Goal: Find specific page/section: Find specific page/section

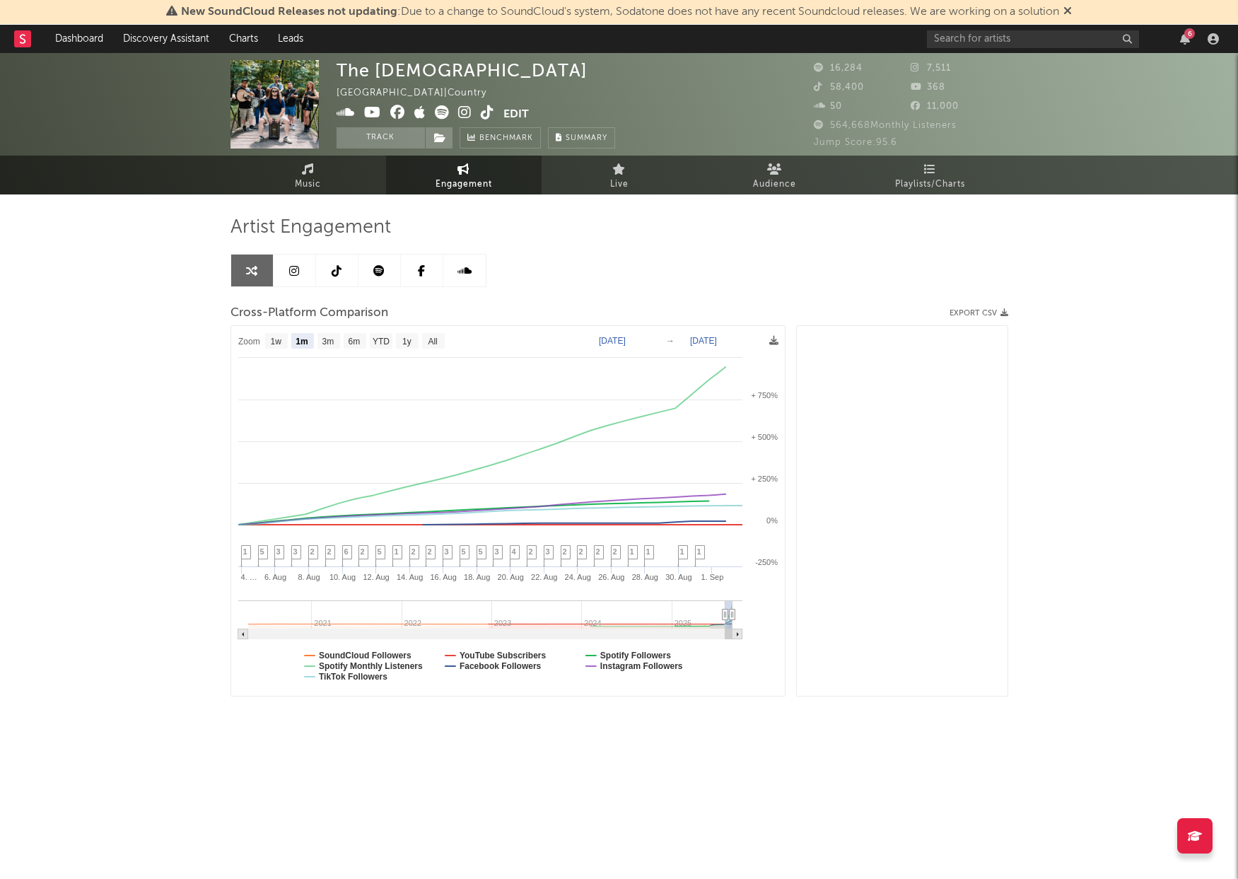
select select "1m"
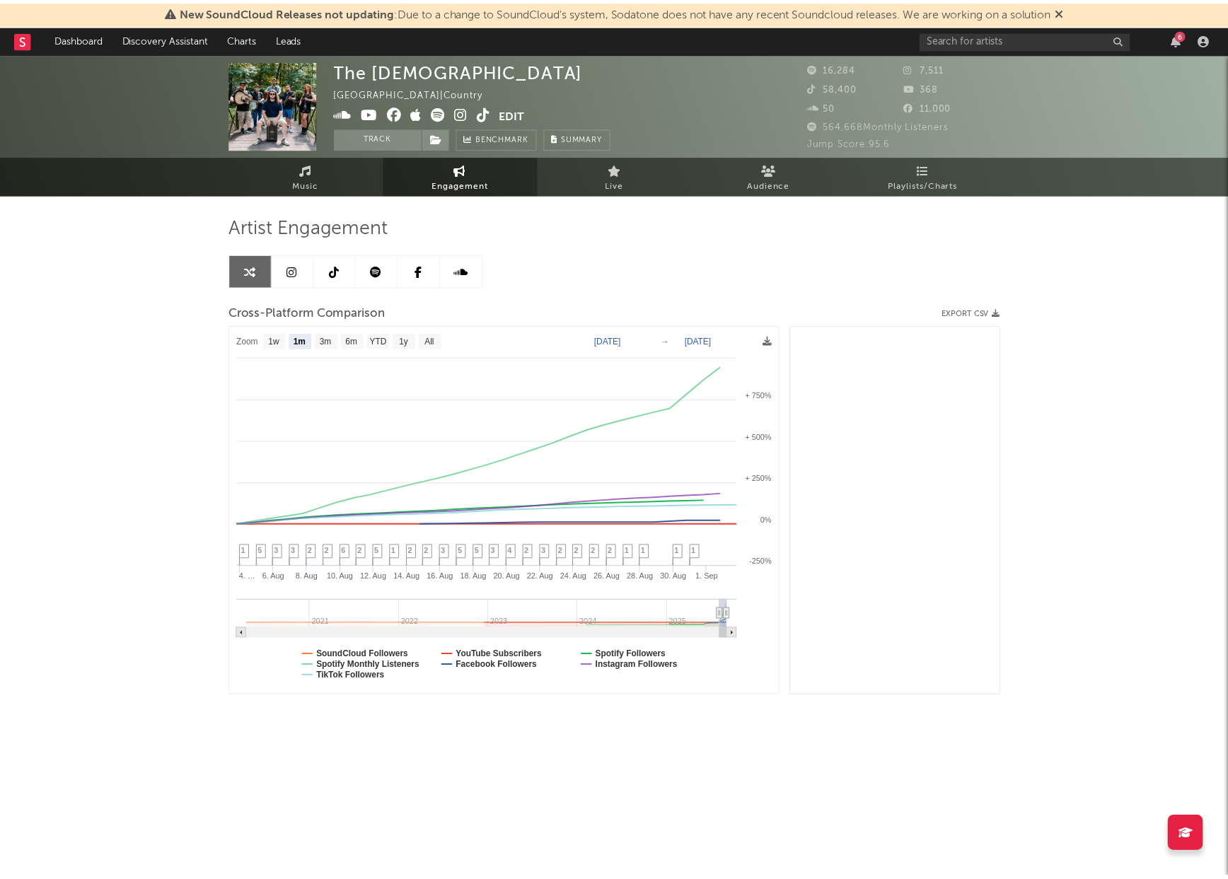
scroll to position [6331, 0]
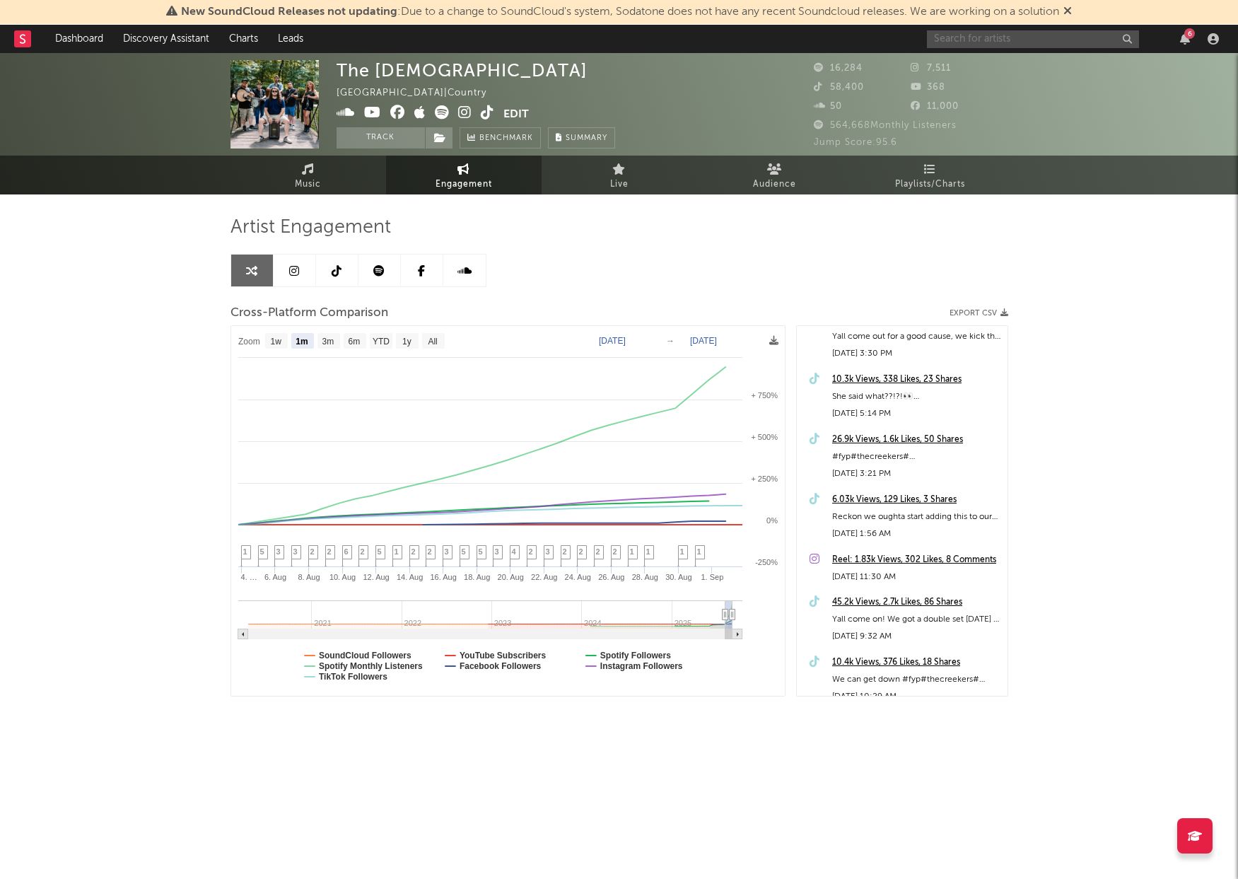
click at [1026, 34] on input "text" at bounding box center [1033, 39] width 212 height 18
type input "[PERSON_NAME]"
click at [958, 71] on div at bounding box center [950, 72] width 32 height 32
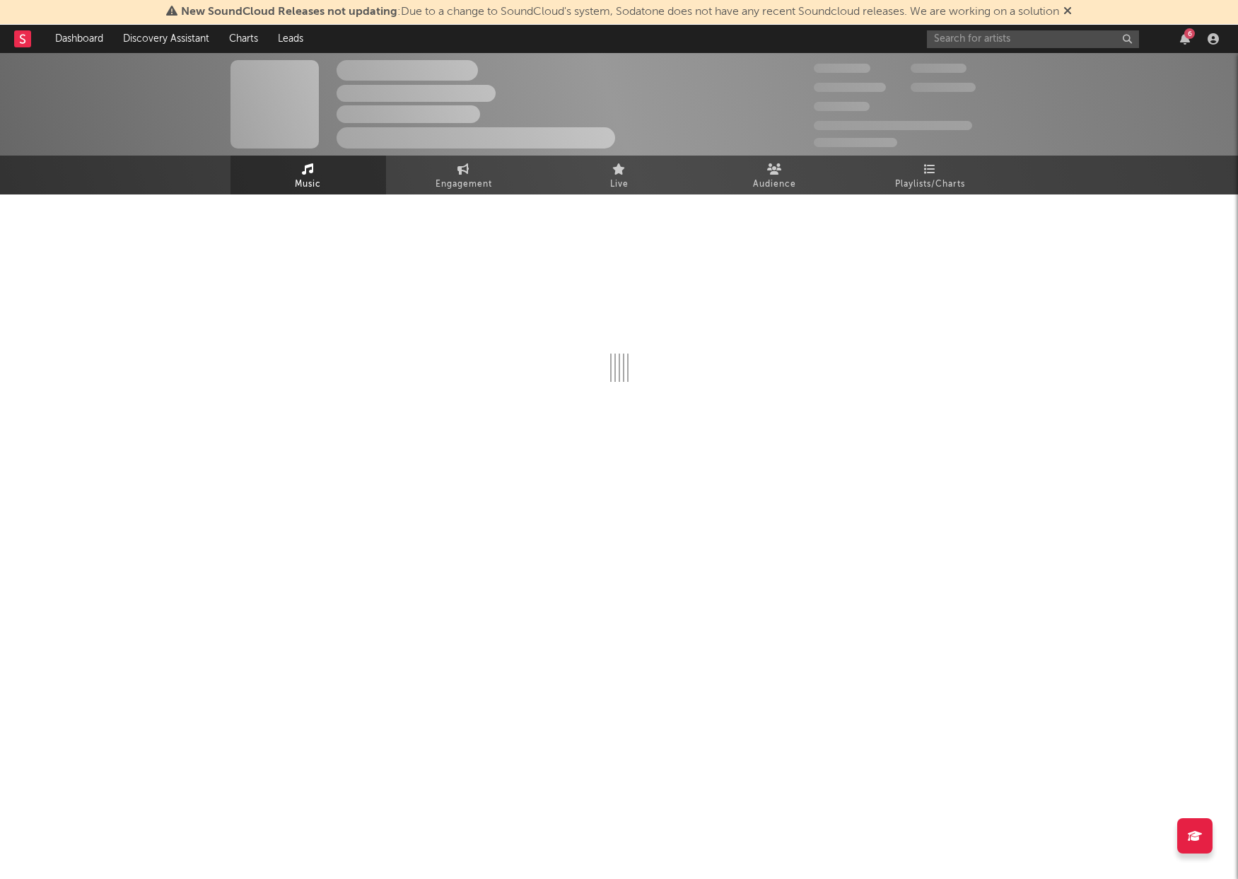
select select "1w"
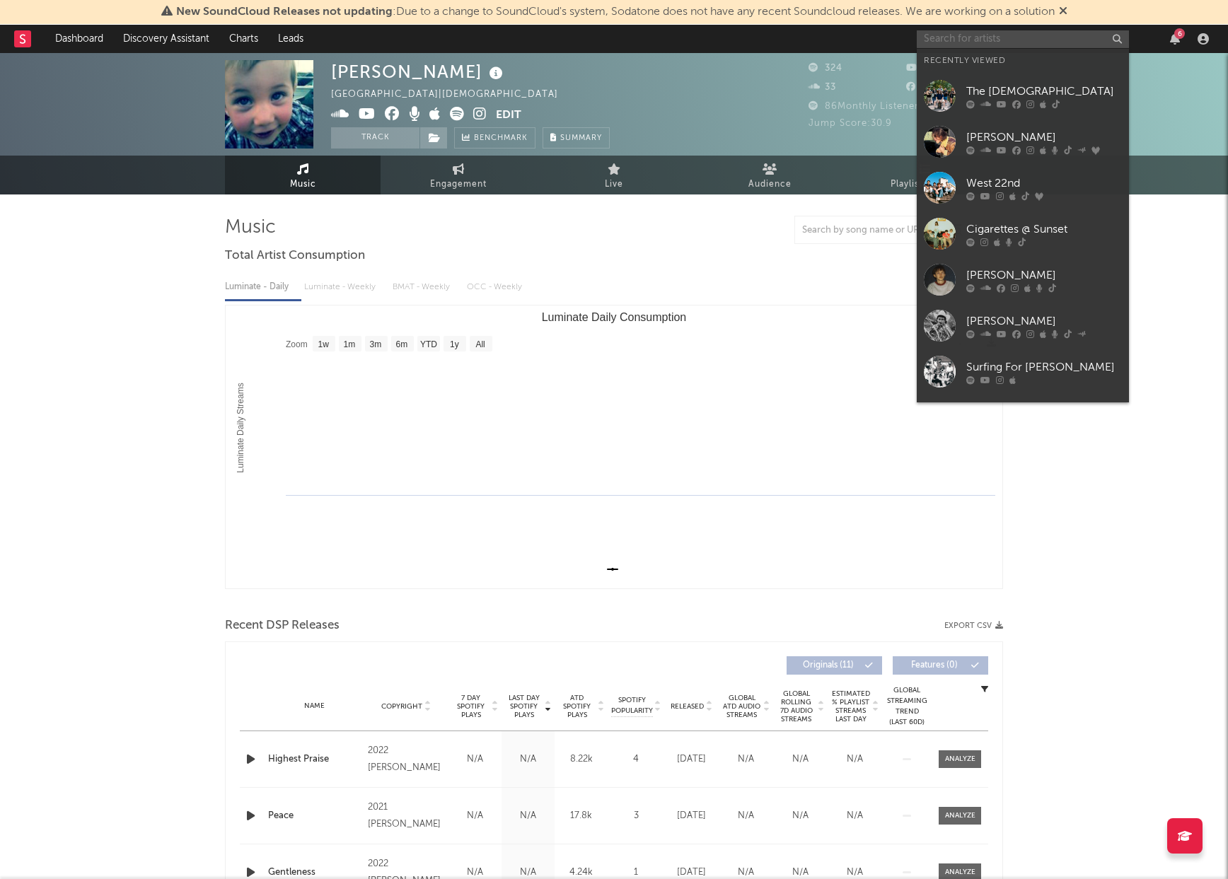
click at [999, 33] on input "text" at bounding box center [1023, 39] width 212 height 18
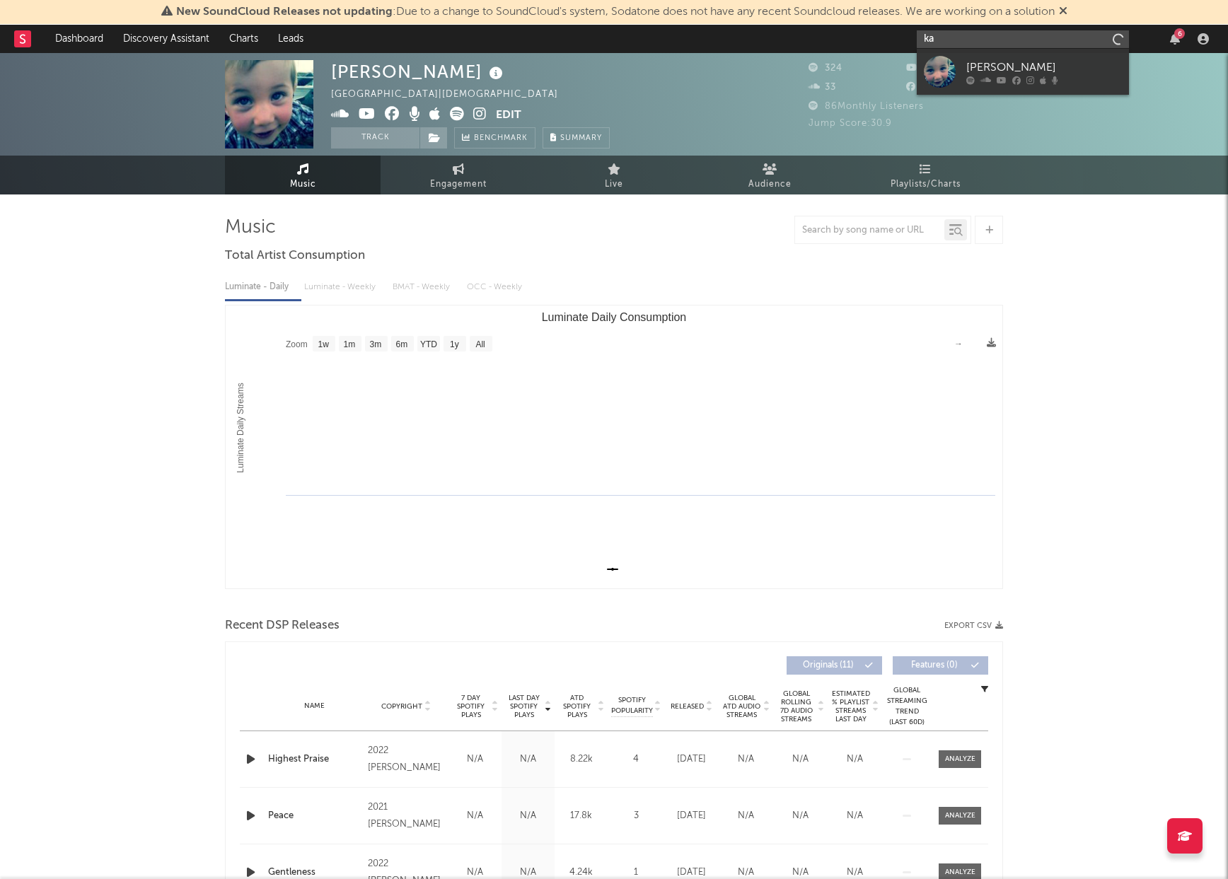
type input "k"
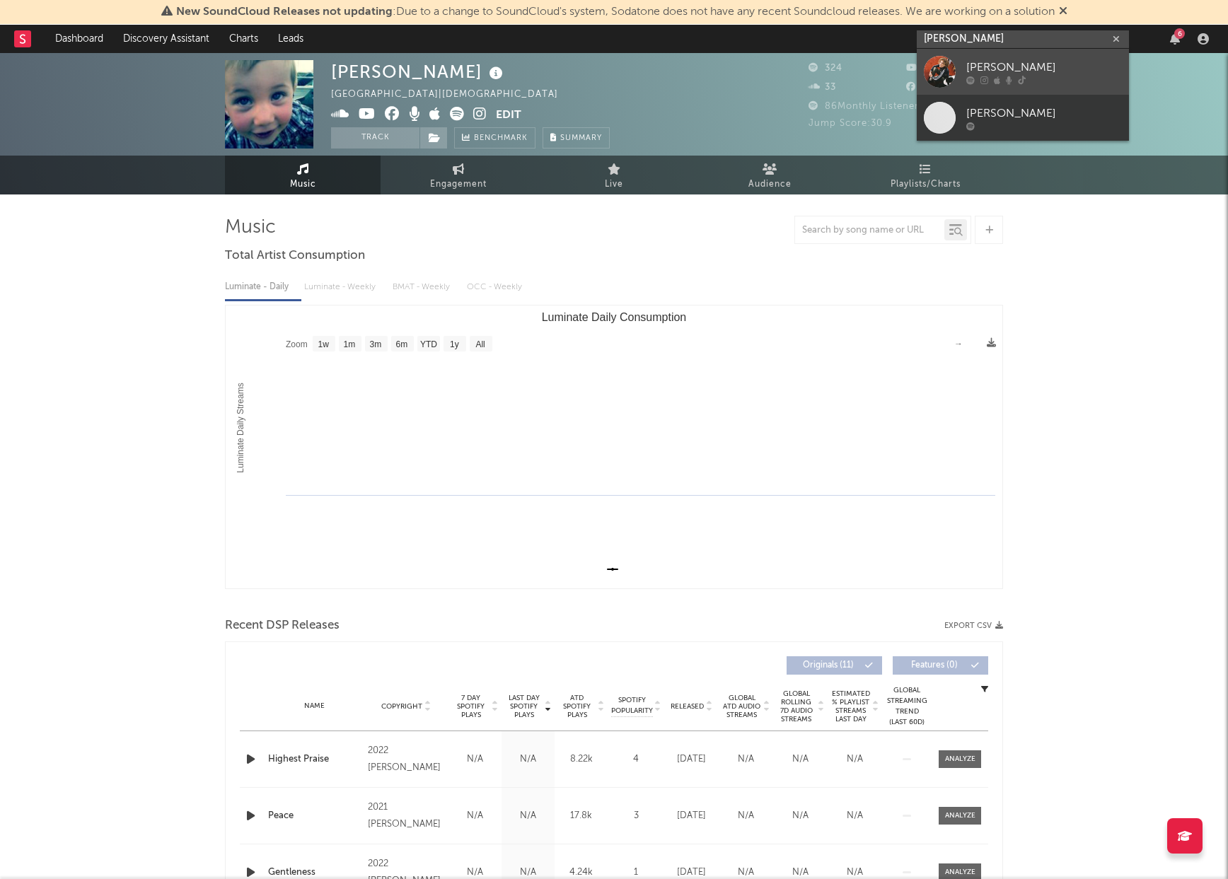
type input "[PERSON_NAME]"
click at [1066, 62] on div "[PERSON_NAME]" at bounding box center [1044, 67] width 156 height 17
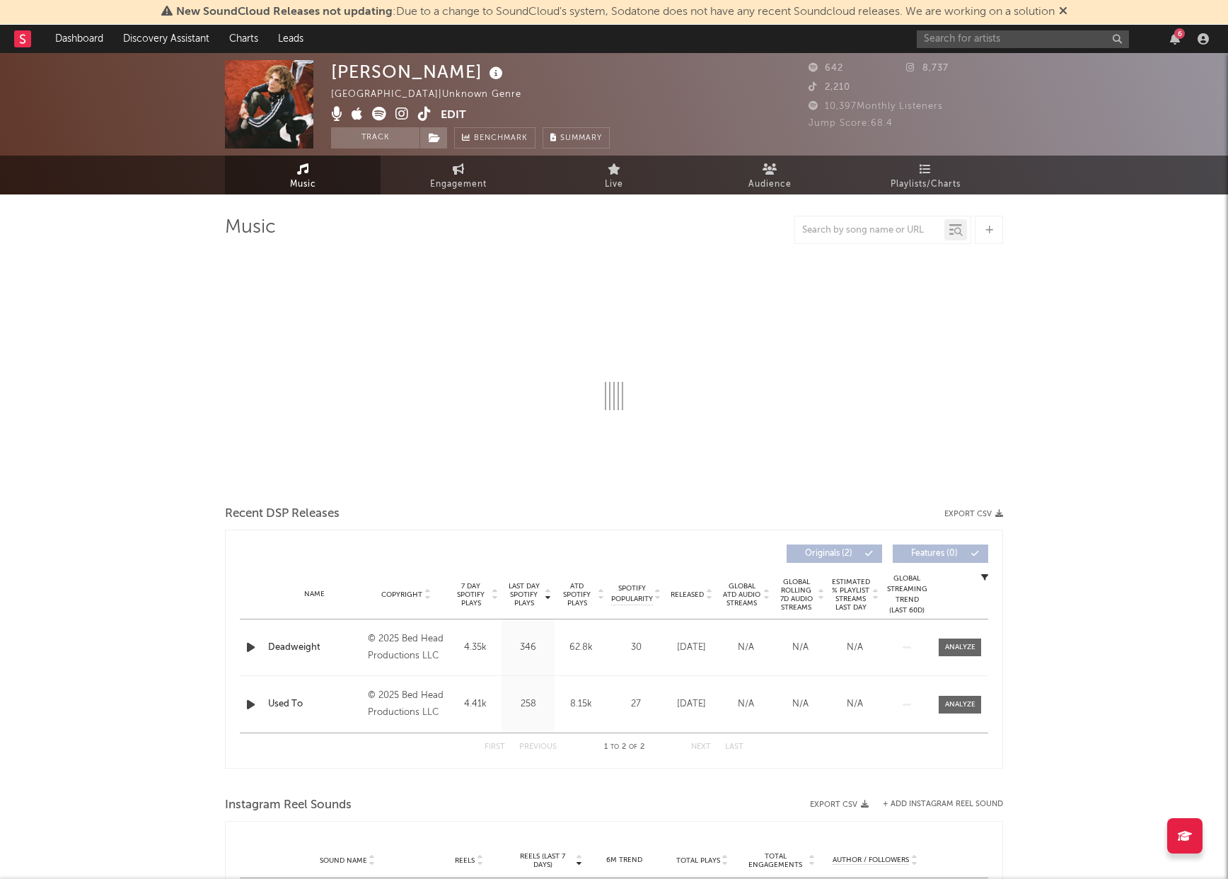
select select "1w"
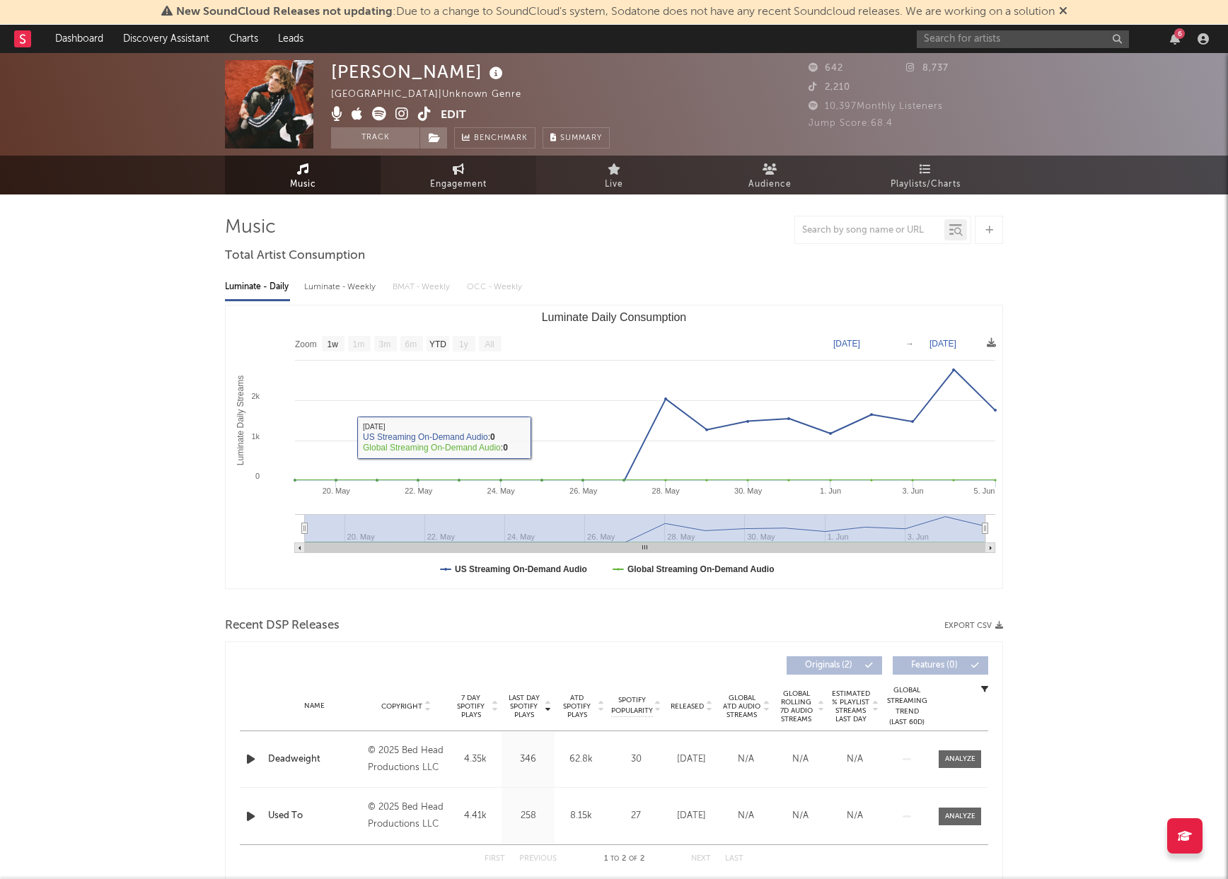
click at [461, 170] on icon at bounding box center [459, 168] width 12 height 11
select select "1w"
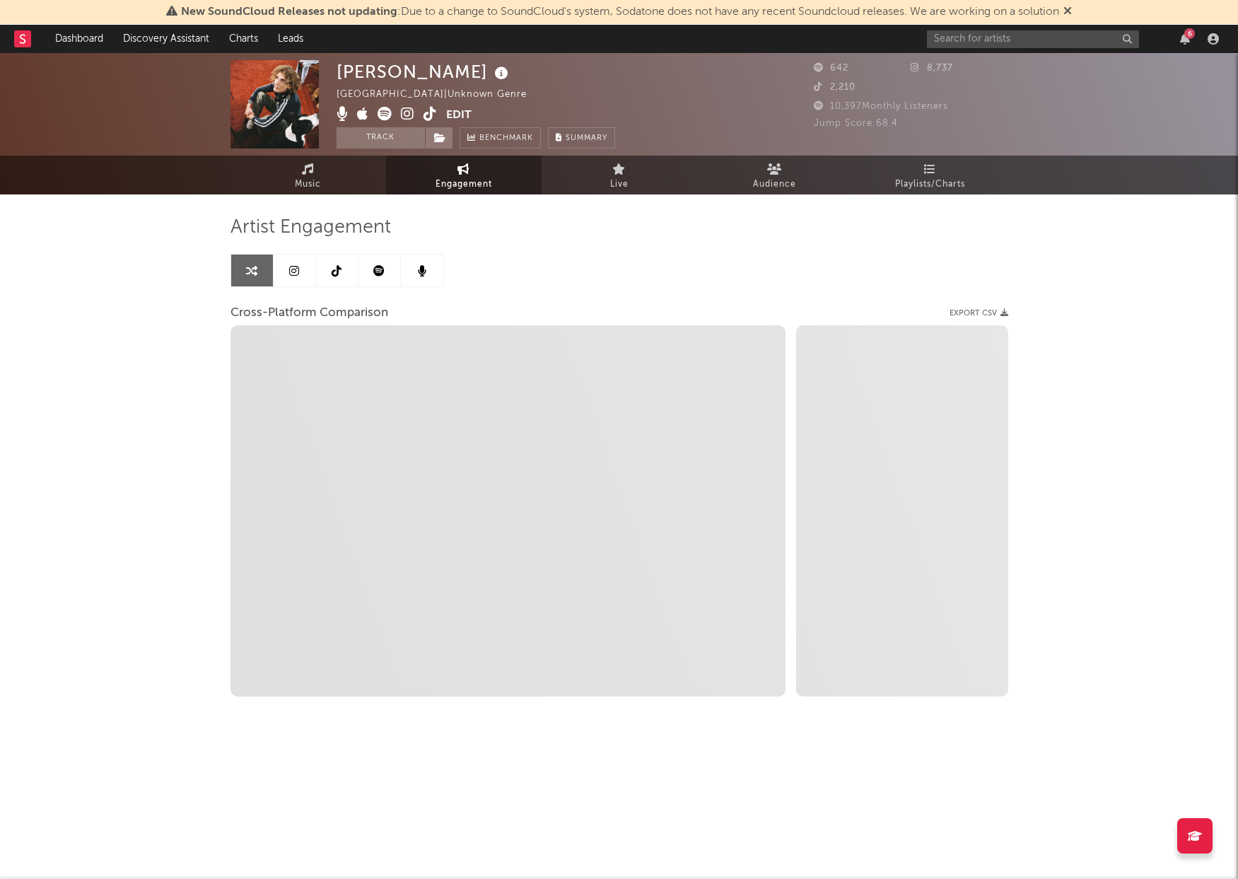
select select "1m"
